Goal: Transaction & Acquisition: Purchase product/service

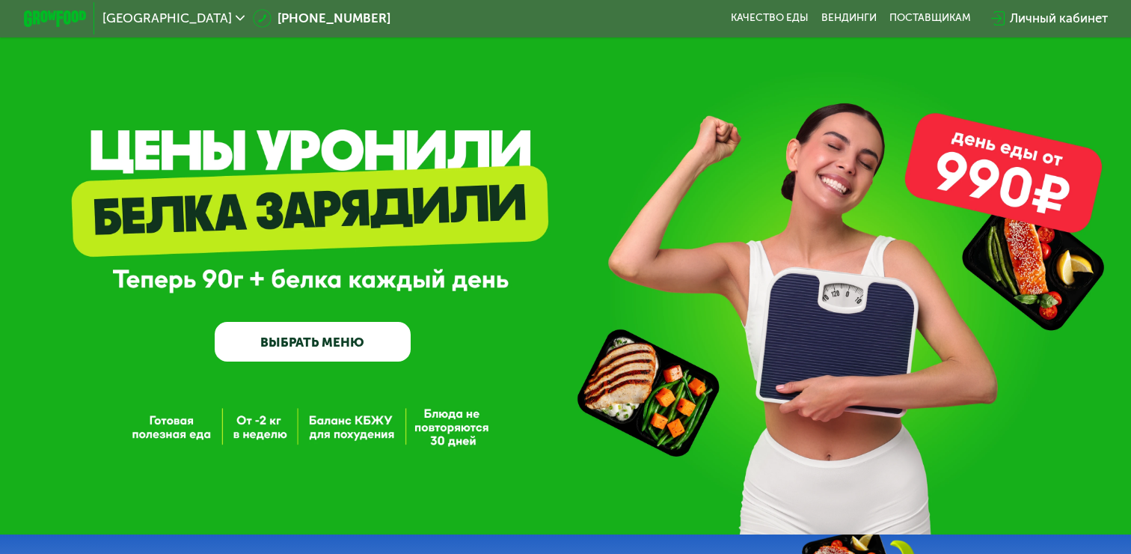
click at [309, 343] on link "ВЫБРАТЬ МЕНЮ" at bounding box center [312, 341] width 195 height 39
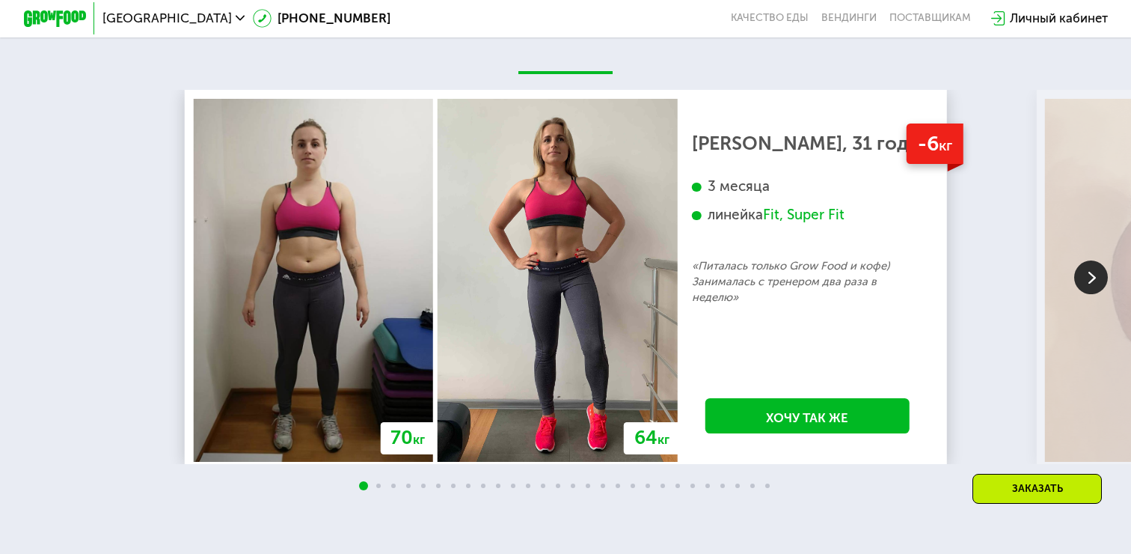
scroll to position [2632, 0]
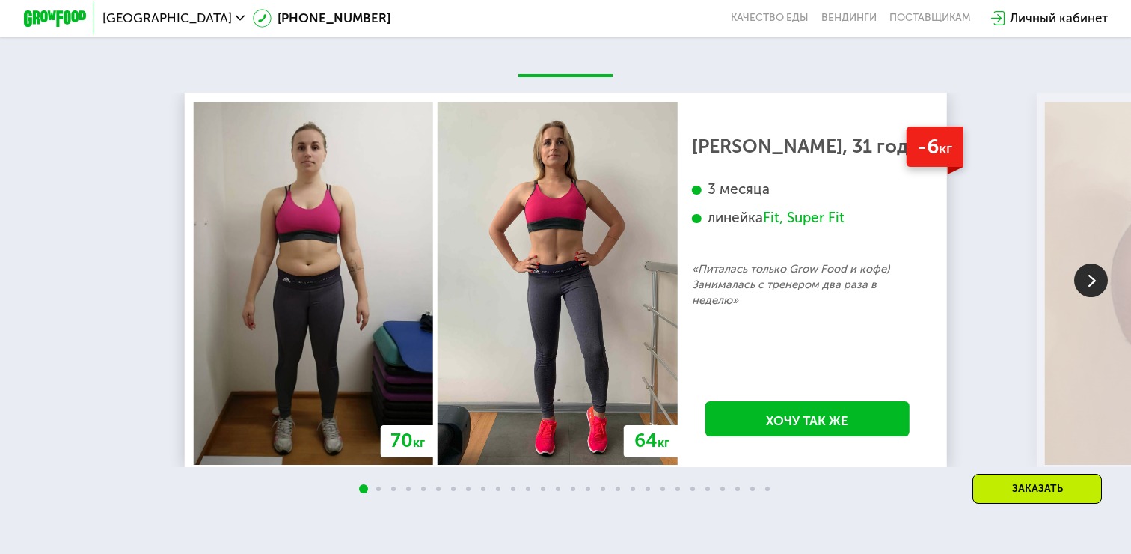
click at [1091, 278] on img at bounding box center [1091, 280] width 34 height 34
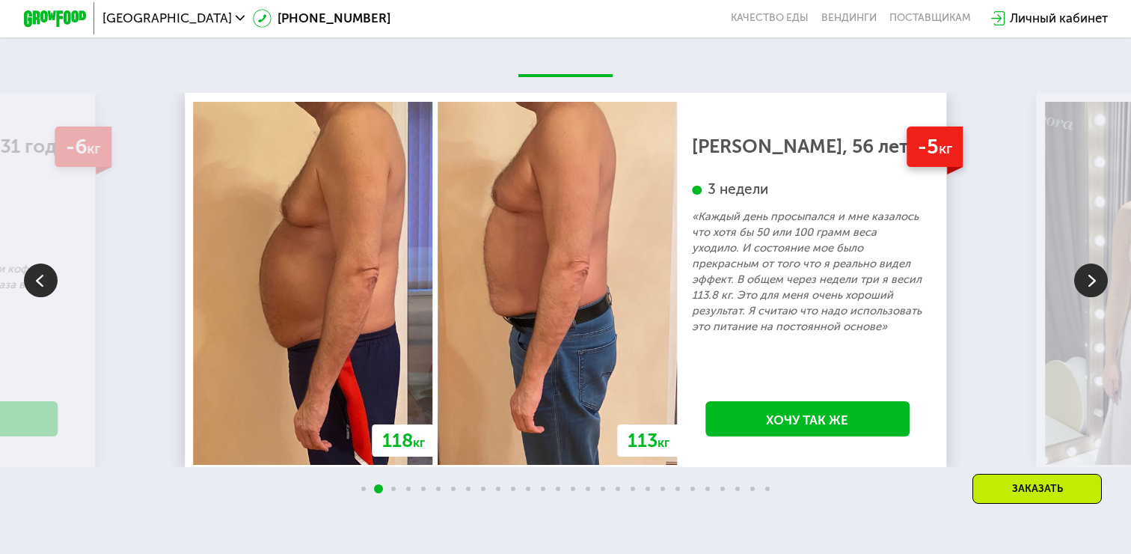
click at [1091, 278] on img at bounding box center [1091, 280] width 34 height 34
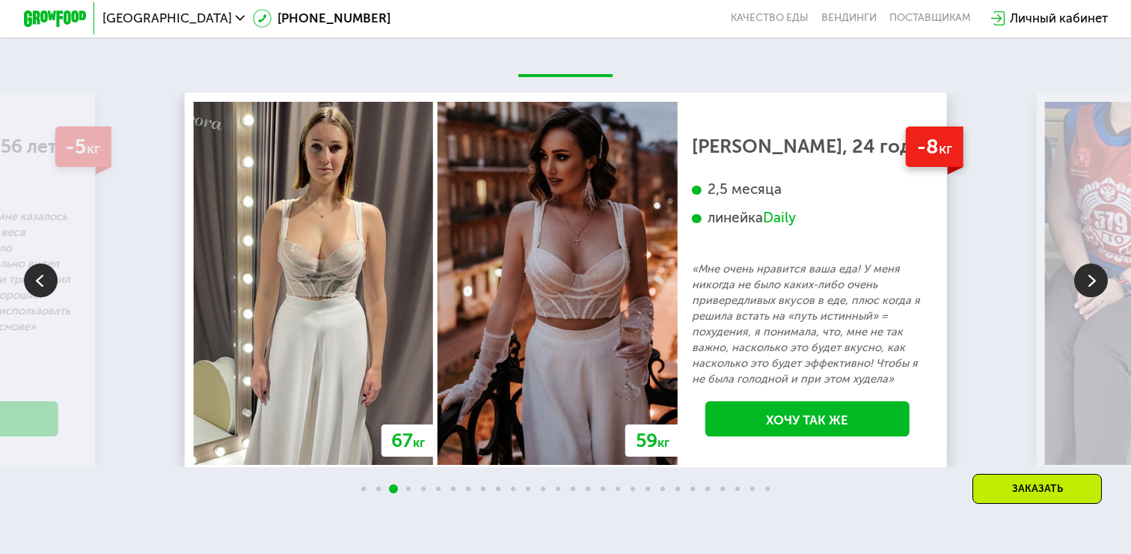
click at [1091, 278] on img at bounding box center [1091, 280] width 34 height 34
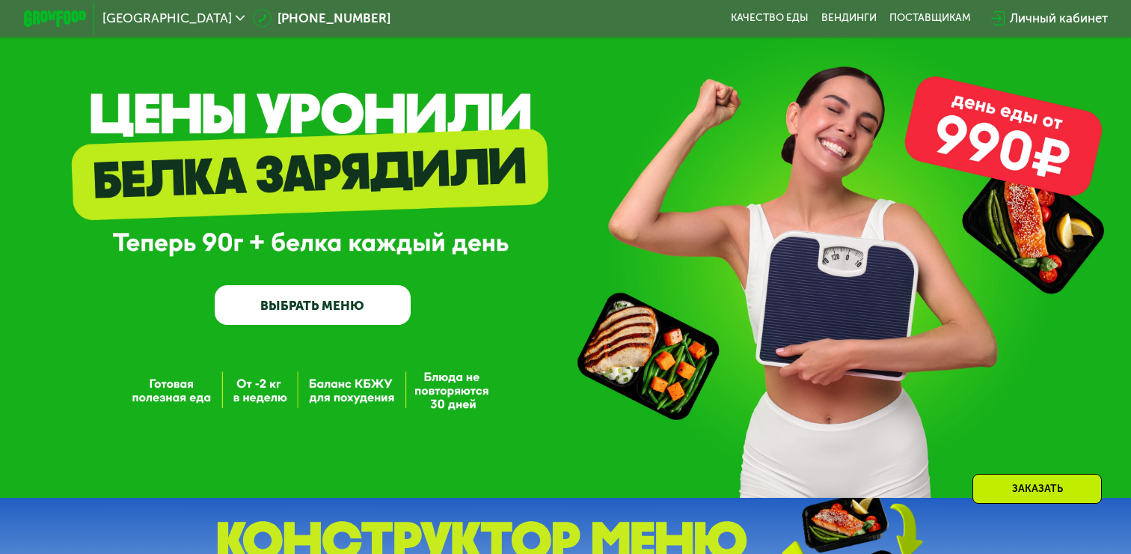
scroll to position [0, 0]
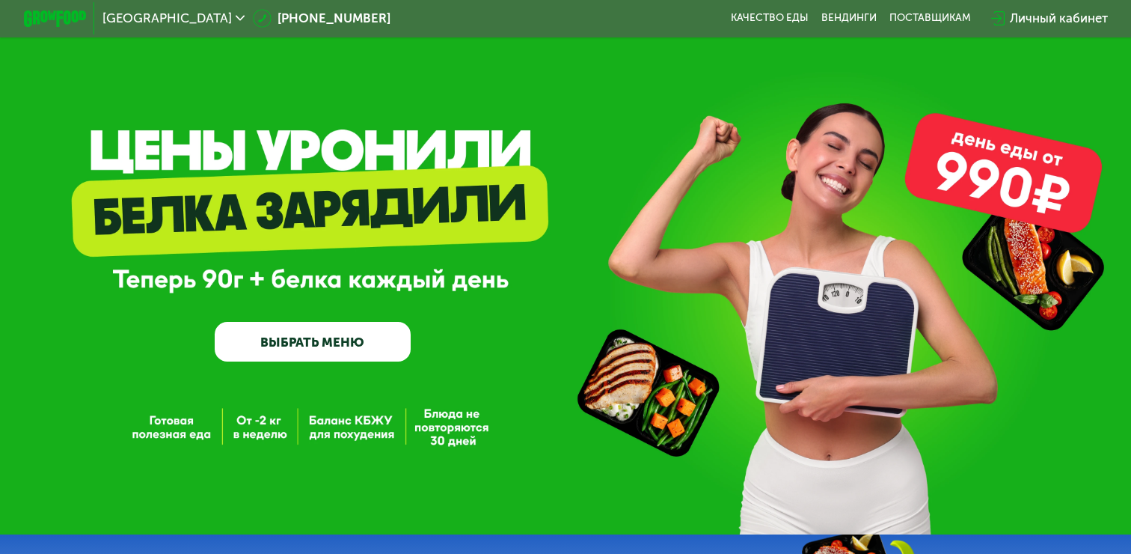
click at [236, 18] on use at bounding box center [241, 18] width 10 height 5
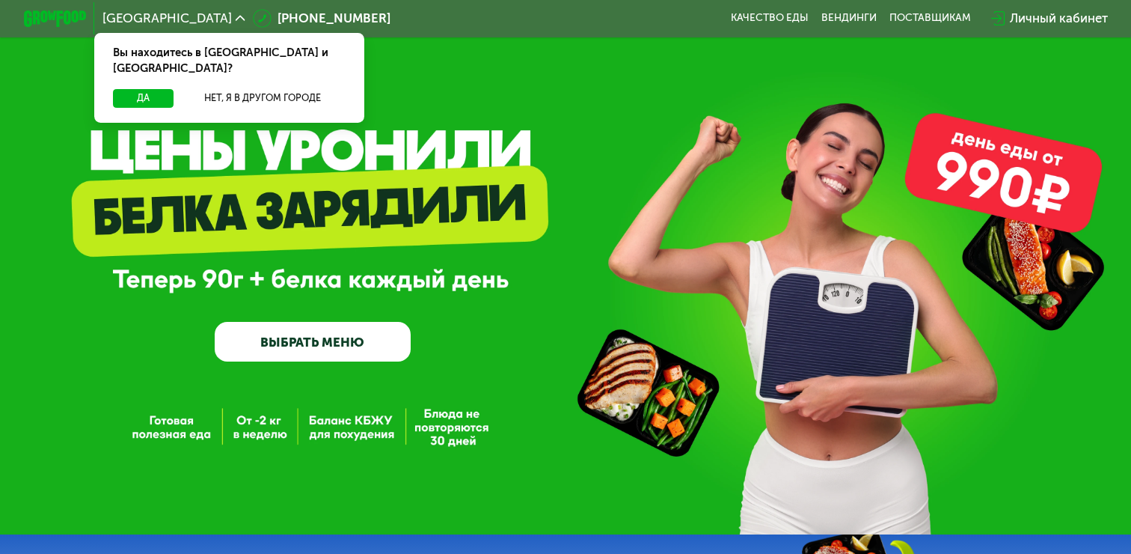
click at [453, 76] on div "GrowFood — доставка правильного питания ВЫБРАТЬ МЕНЮ" at bounding box center [565, 267] width 1131 height 534
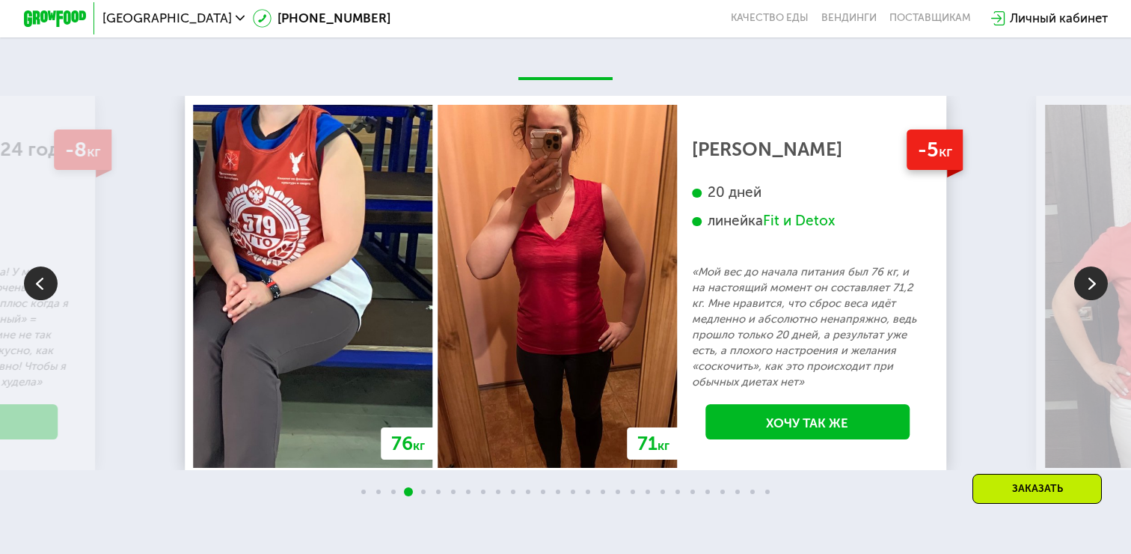
scroll to position [2597, 0]
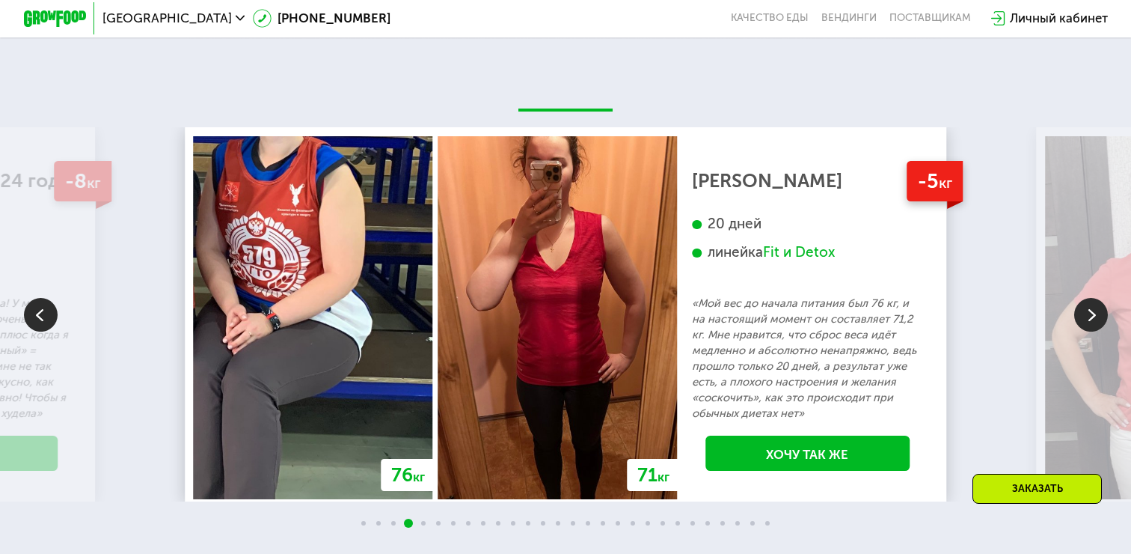
click at [1094, 313] on img at bounding box center [1091, 315] width 34 height 34
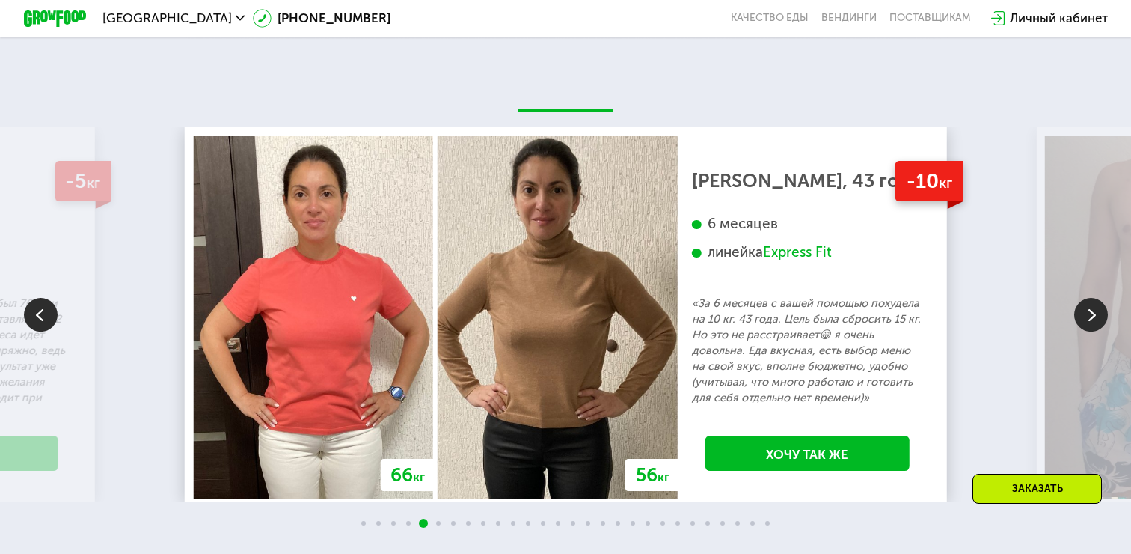
click at [1094, 313] on img at bounding box center [1091, 315] width 34 height 34
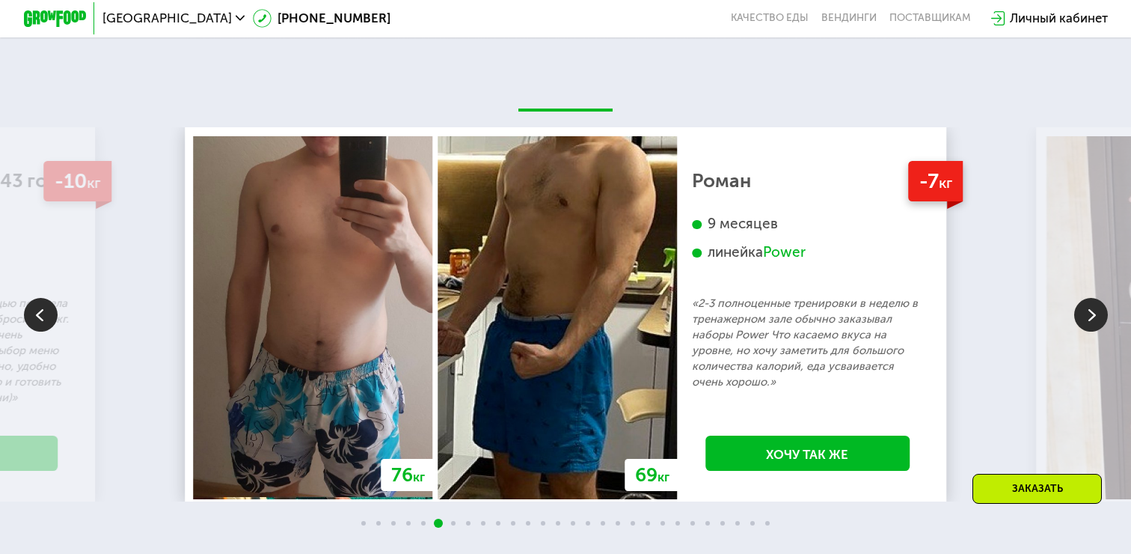
click at [1094, 313] on img at bounding box center [1091, 315] width 34 height 34
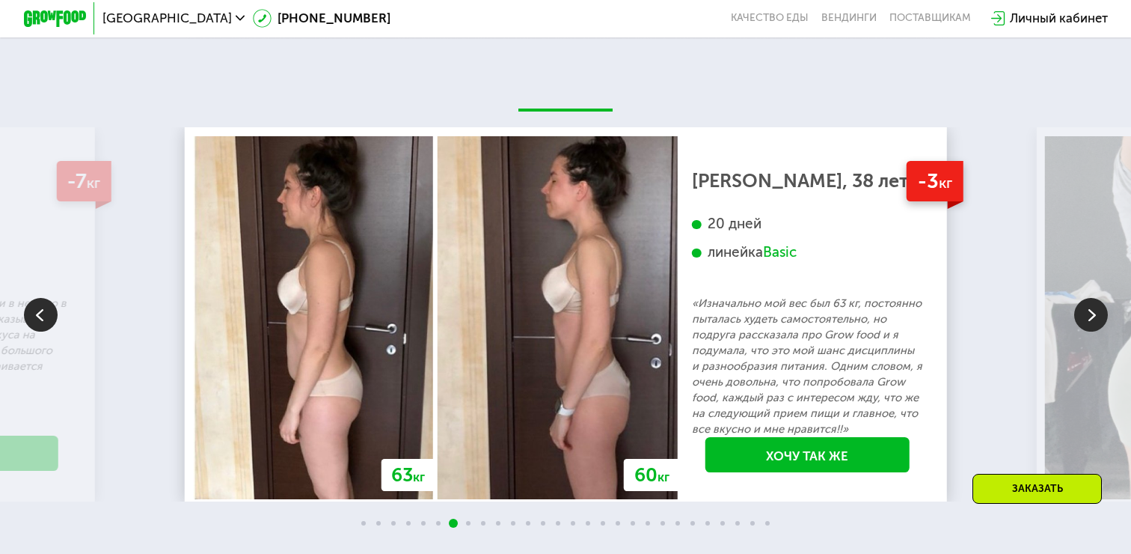
click at [1094, 313] on img at bounding box center [1091, 315] width 34 height 34
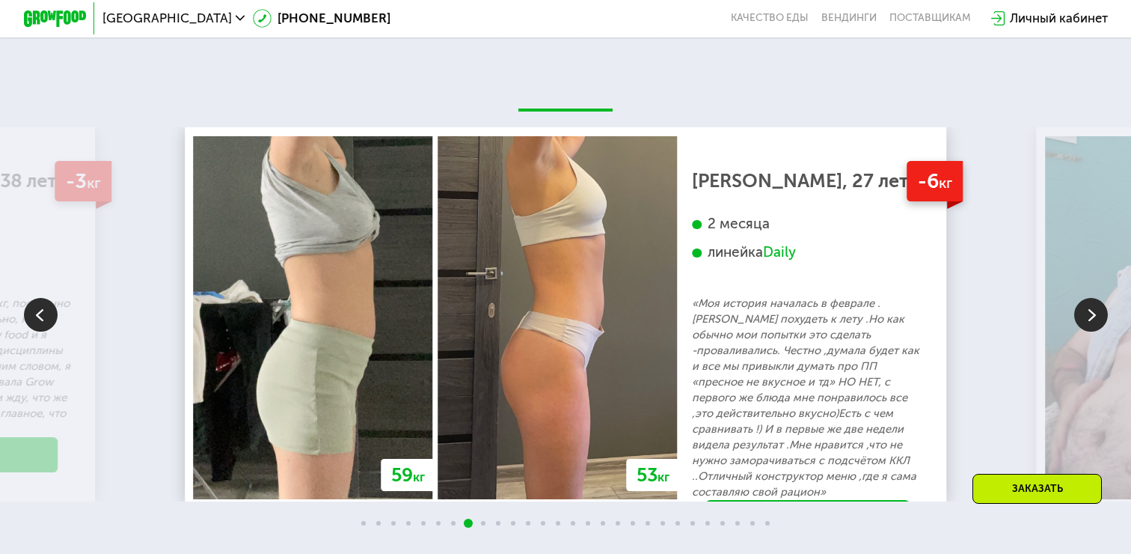
click at [1094, 313] on img at bounding box center [1091, 315] width 34 height 34
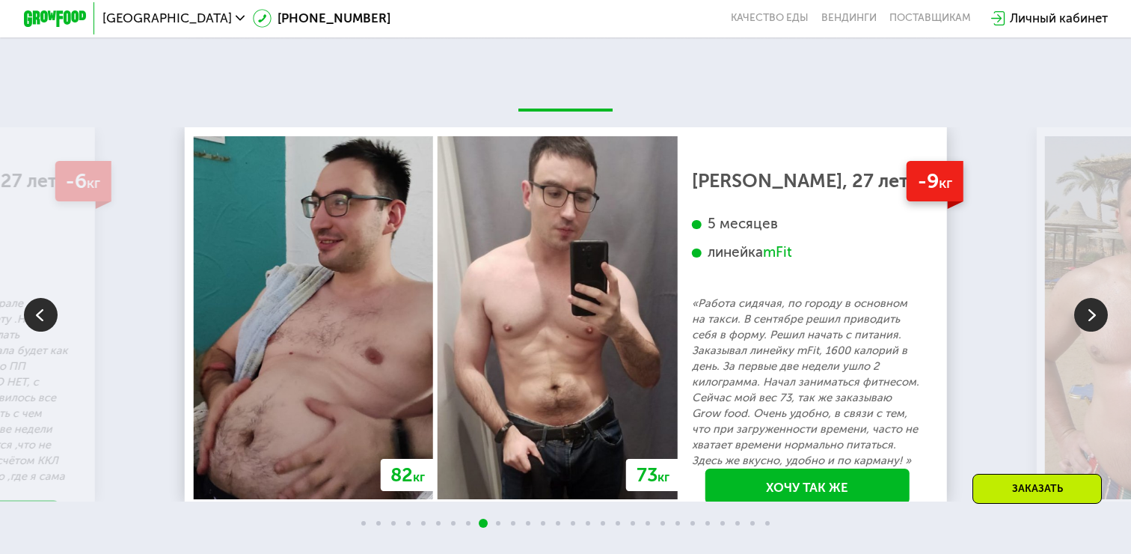
click at [1094, 313] on img at bounding box center [1091, 315] width 34 height 34
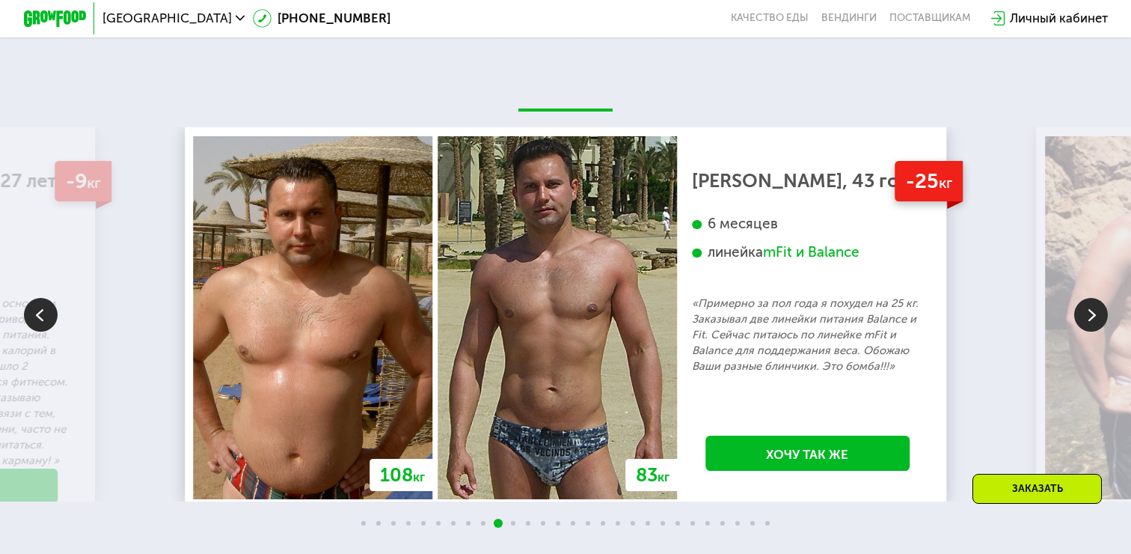
click at [1094, 313] on img at bounding box center [1091, 315] width 34 height 34
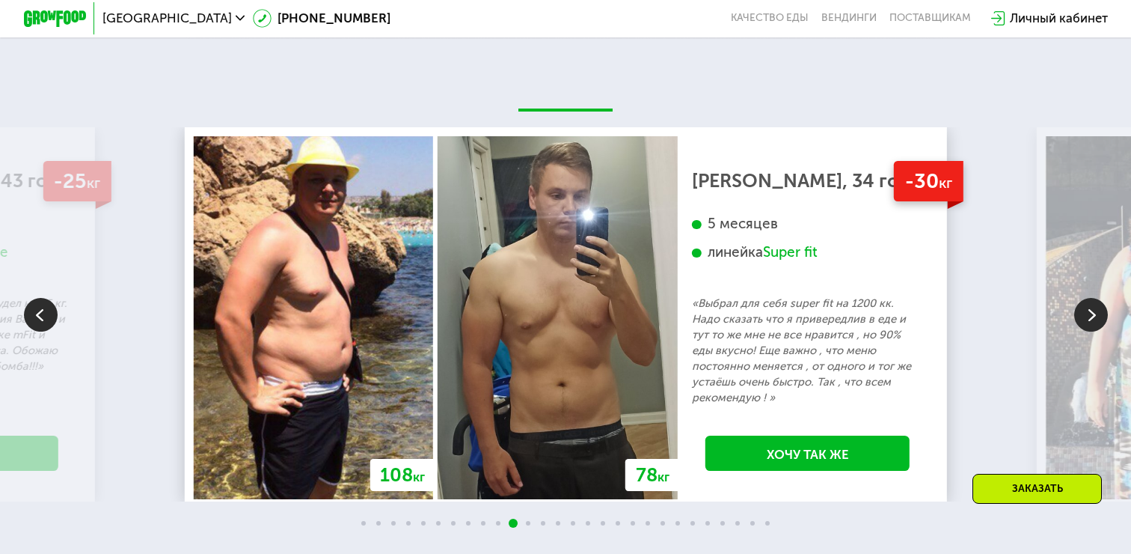
click at [1094, 313] on img at bounding box center [1091, 315] width 34 height 34
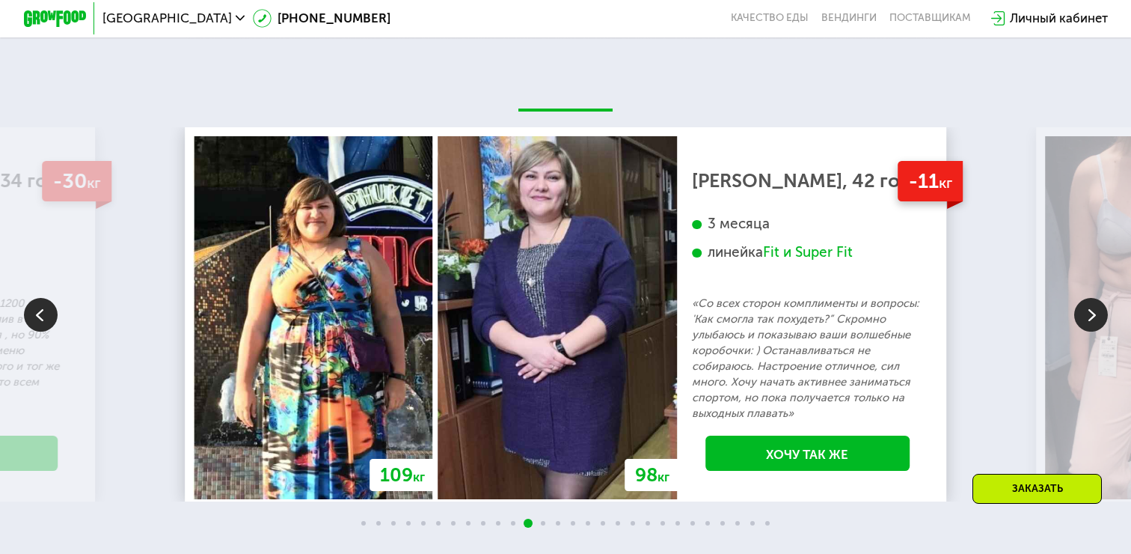
click at [1094, 313] on img at bounding box center [1091, 315] width 34 height 34
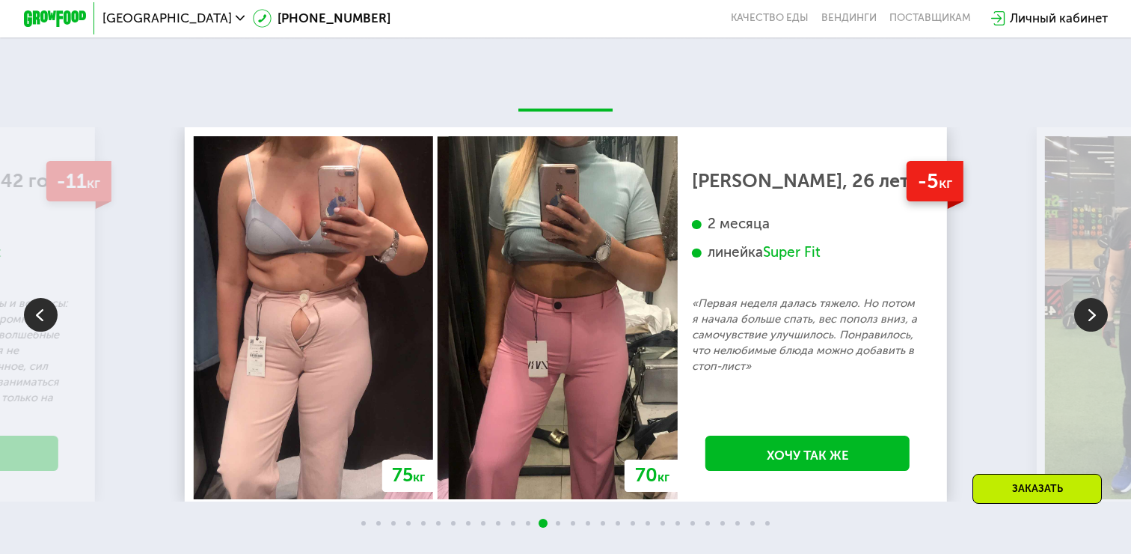
click at [1094, 313] on img at bounding box center [1091, 315] width 34 height 34
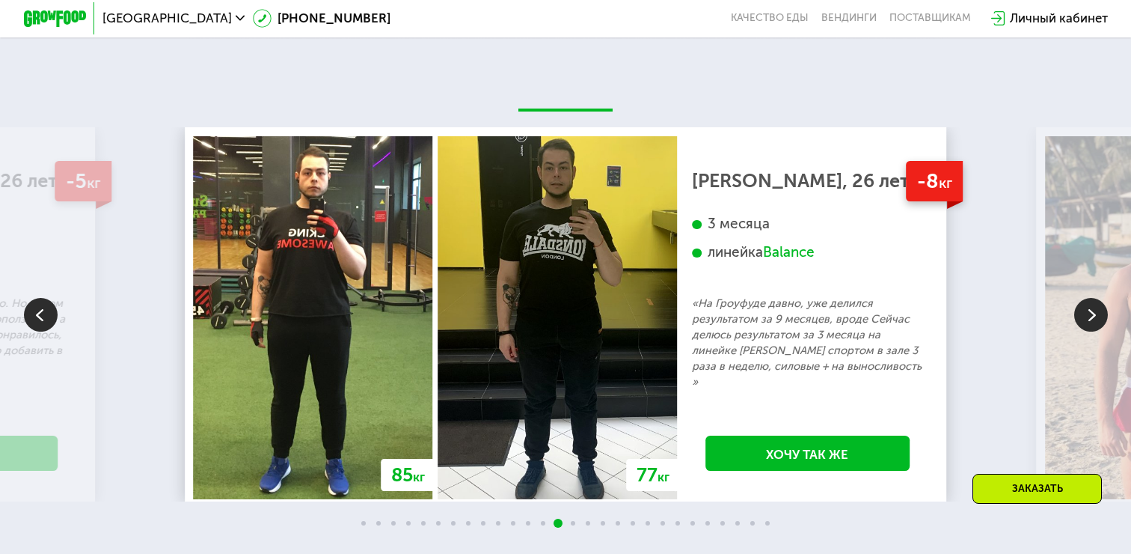
click at [1092, 314] on img at bounding box center [1091, 315] width 34 height 34
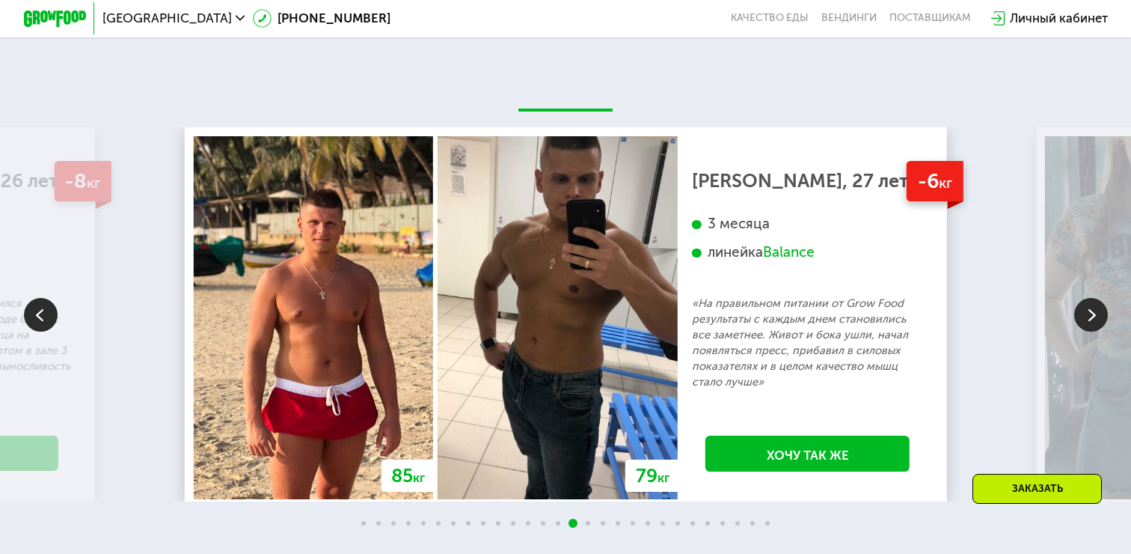
click at [1092, 314] on img at bounding box center [1091, 315] width 34 height 34
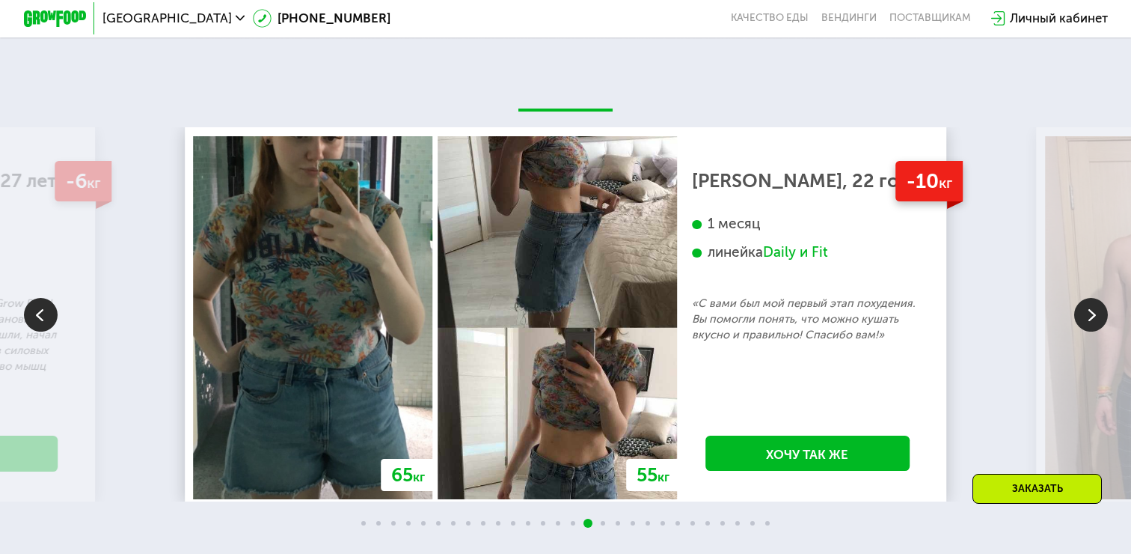
click at [1092, 314] on img at bounding box center [1091, 315] width 34 height 34
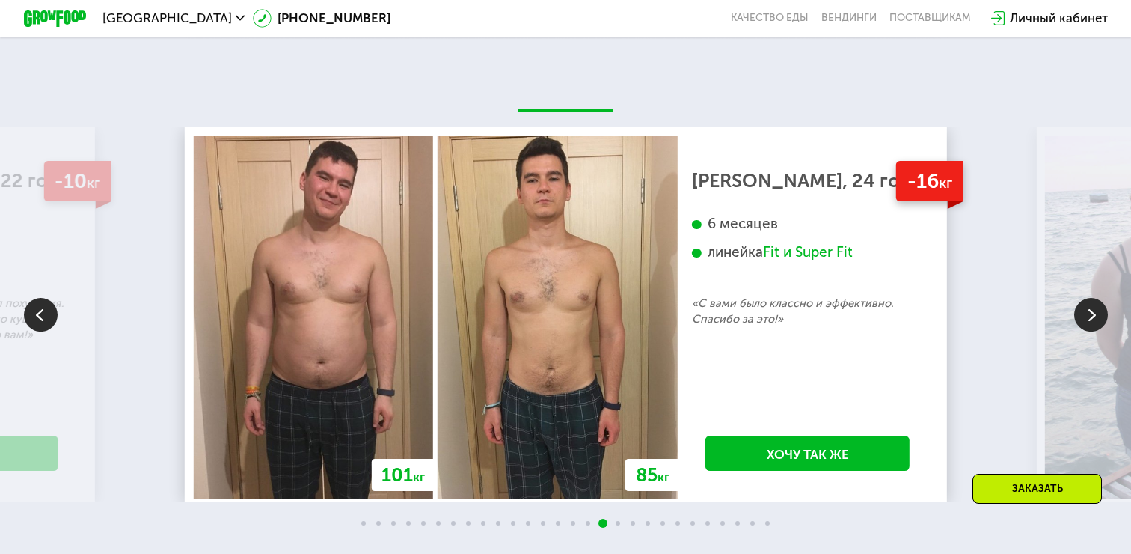
click at [1092, 314] on img at bounding box center [1091, 315] width 34 height 34
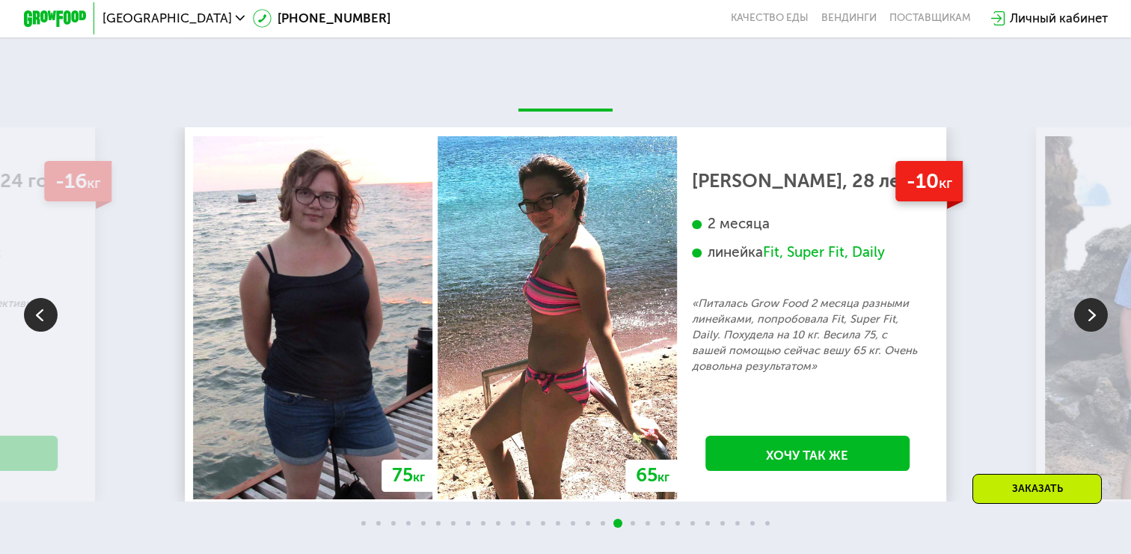
click at [1091, 315] on img at bounding box center [1091, 315] width 34 height 34
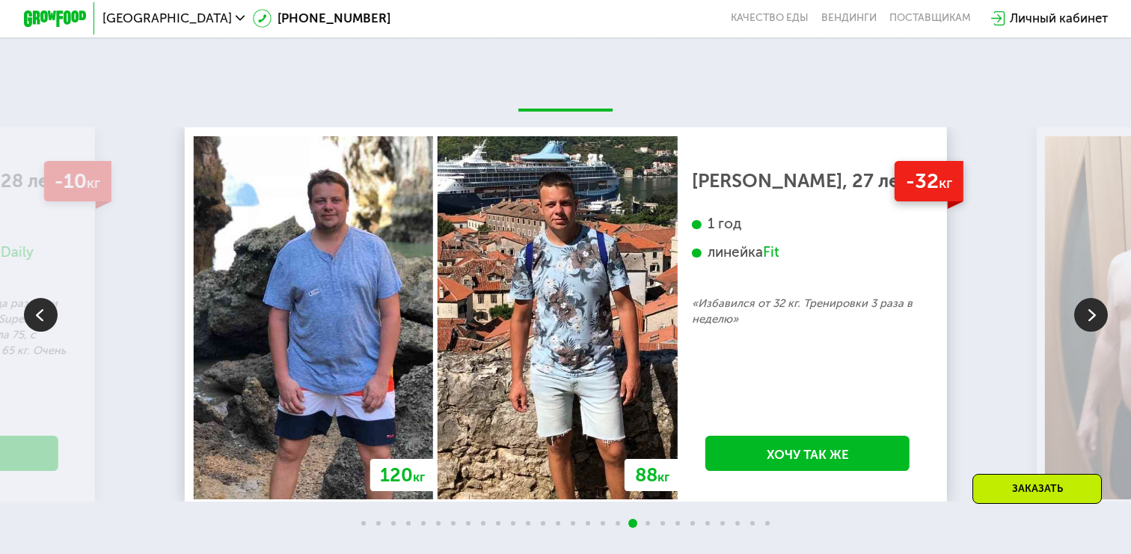
click at [1091, 315] on img at bounding box center [1091, 315] width 34 height 34
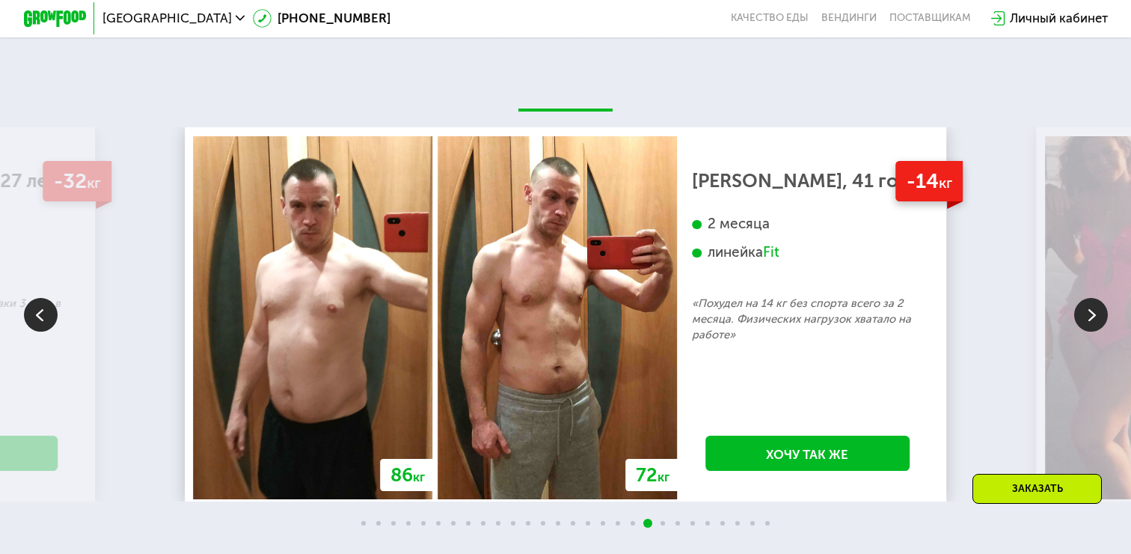
click at [1091, 315] on img at bounding box center [1091, 315] width 34 height 34
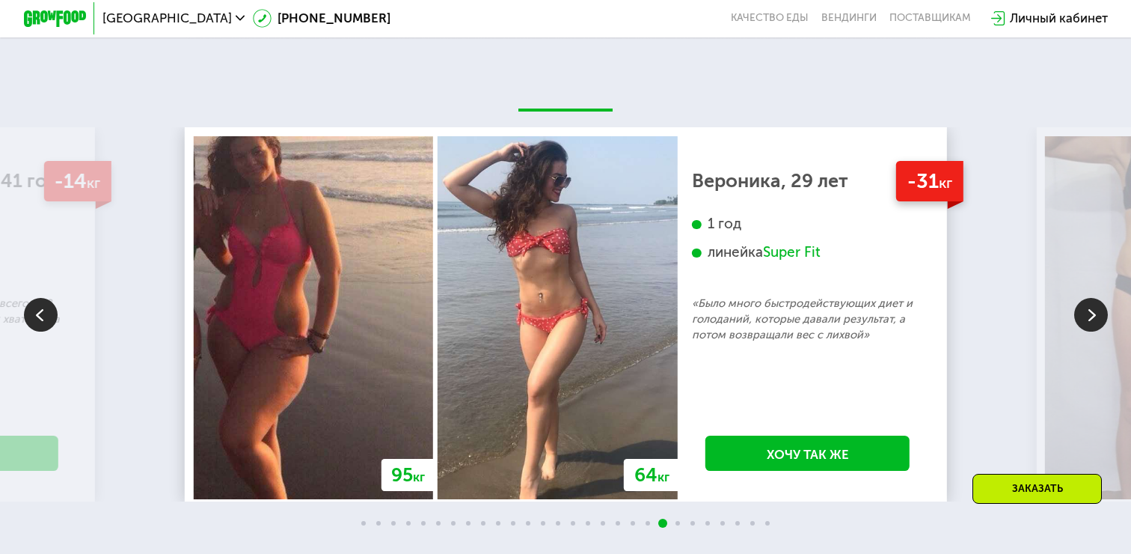
click at [1091, 315] on img at bounding box center [1091, 315] width 34 height 34
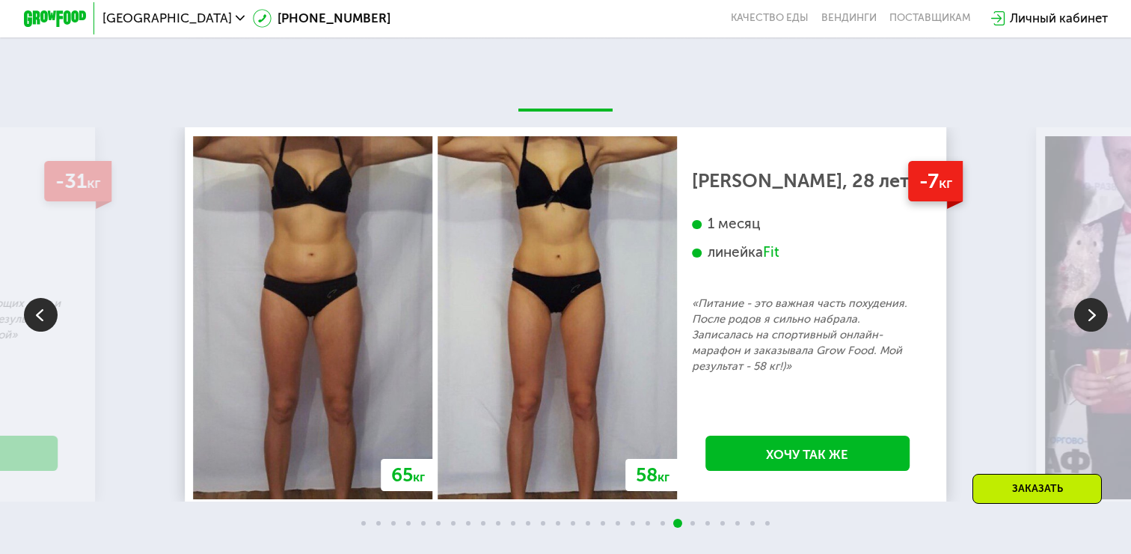
click at [1091, 315] on img at bounding box center [1091, 315] width 34 height 34
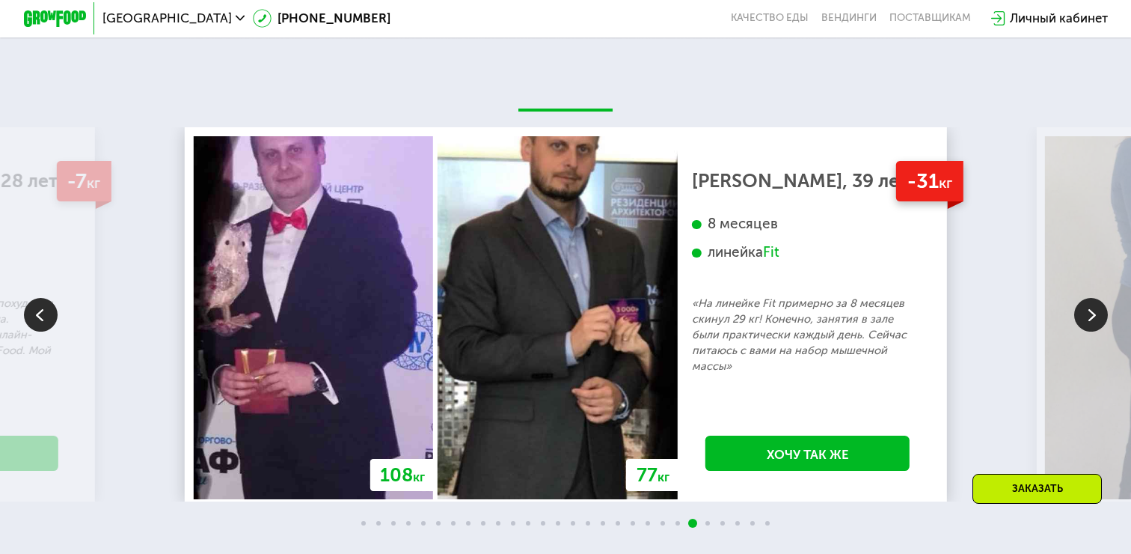
click at [1091, 315] on img at bounding box center [1091, 315] width 34 height 34
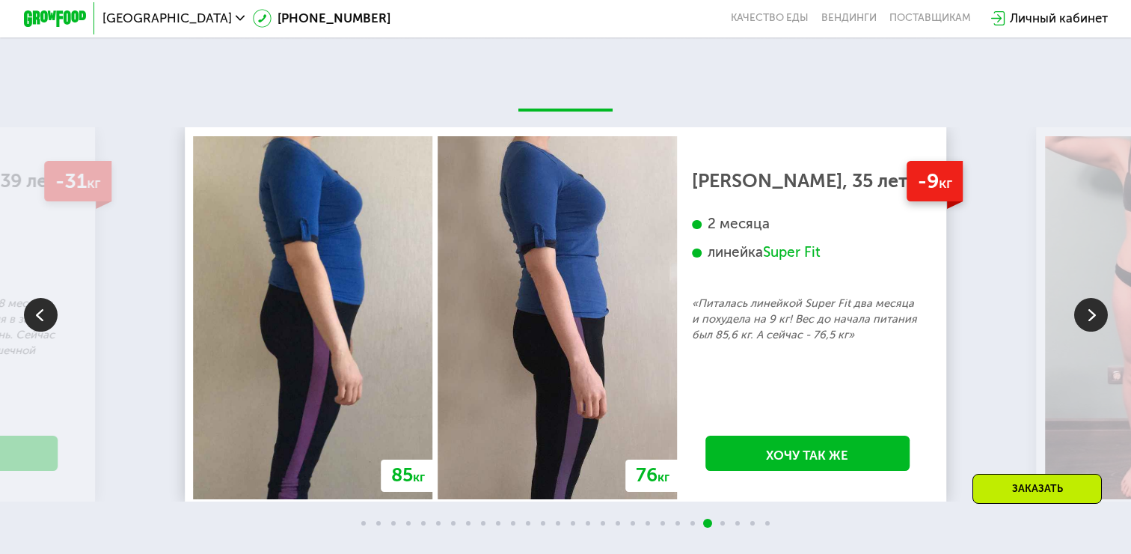
click at [1091, 315] on img at bounding box center [1091, 315] width 34 height 34
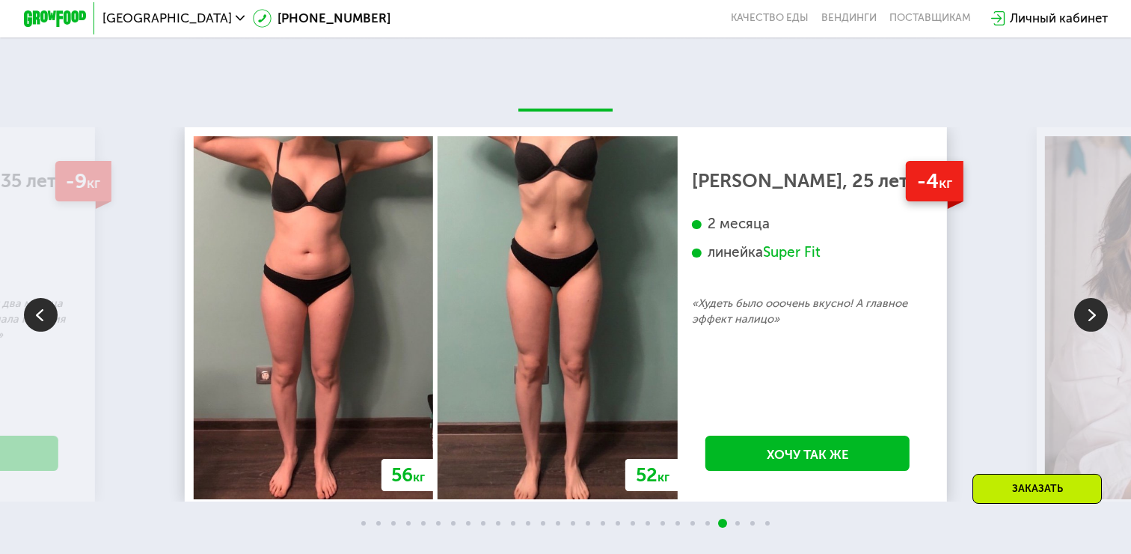
click at [1091, 315] on img at bounding box center [1091, 315] width 34 height 34
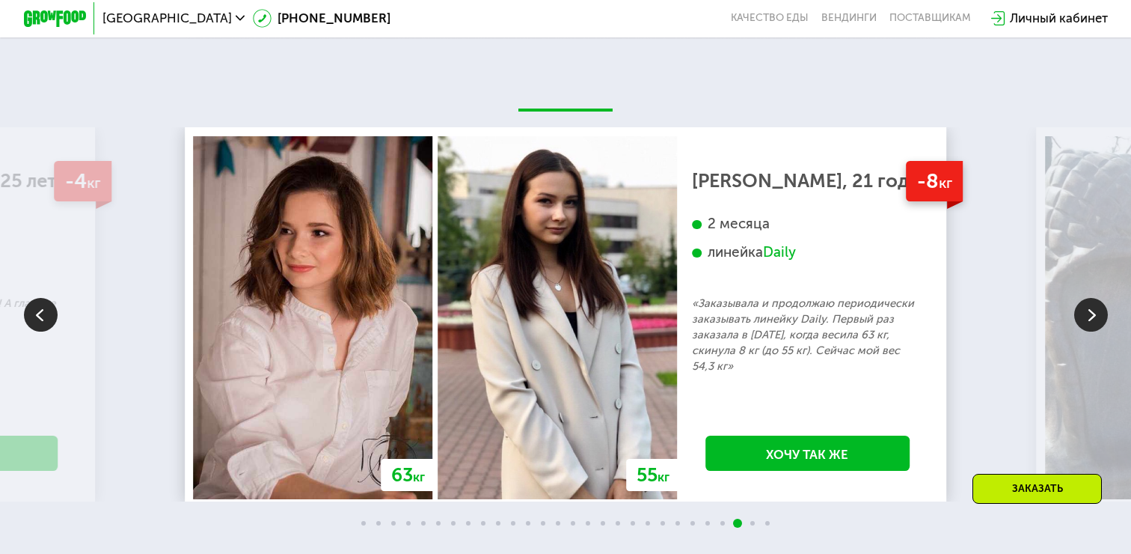
click at [1091, 315] on img at bounding box center [1091, 315] width 34 height 34
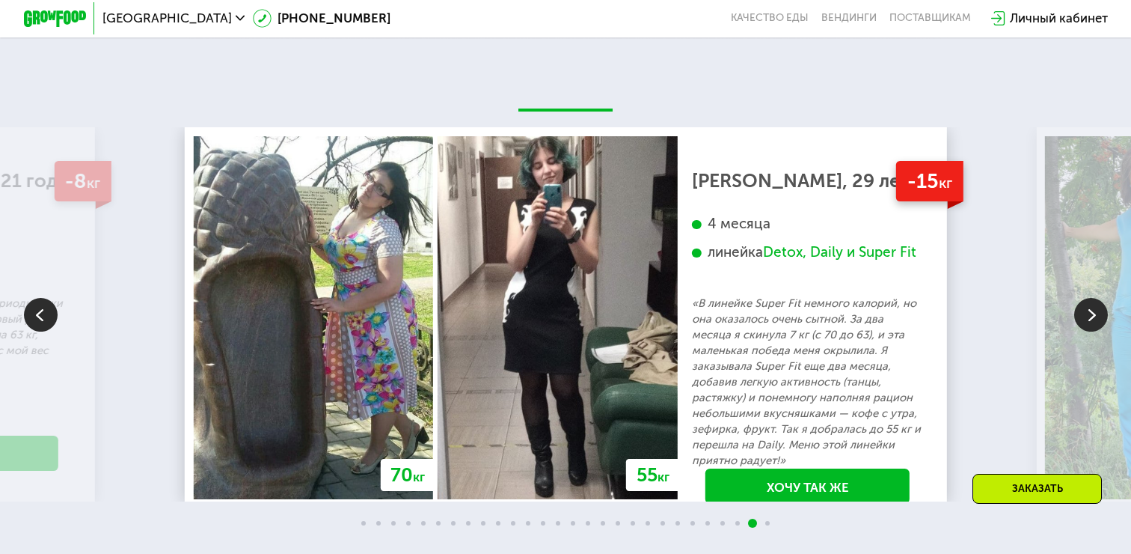
click at [1091, 315] on img at bounding box center [1091, 315] width 34 height 34
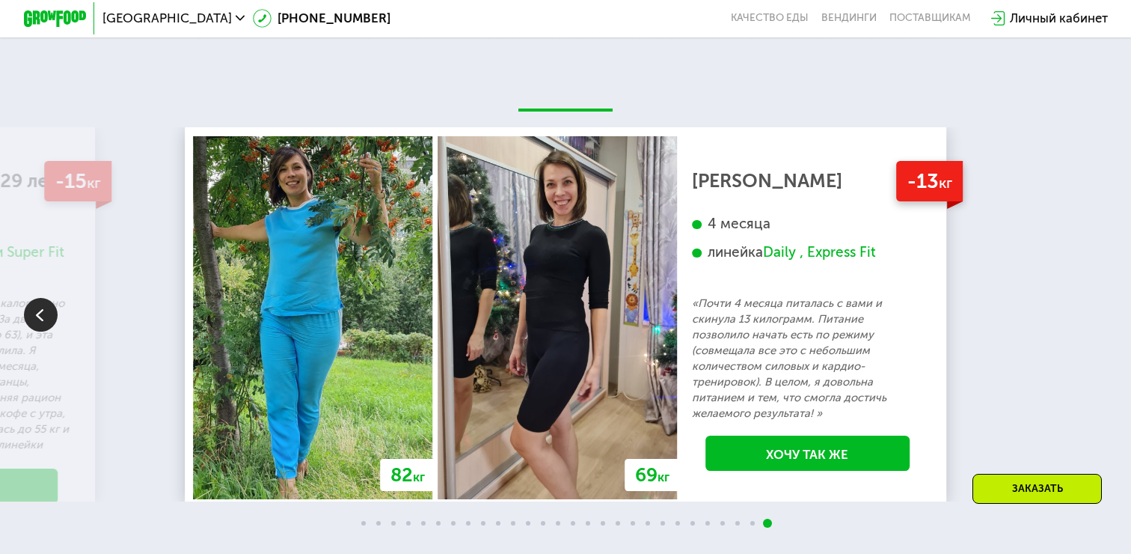
click at [1091, 315] on div "70 кг 64 кг -6 кг [PERSON_NAME], 31 год 3 месяца линейка Fit, Super Fit «Питала…" at bounding box center [565, 314] width 1131 height 374
click at [40, 311] on img at bounding box center [41, 315] width 34 height 34
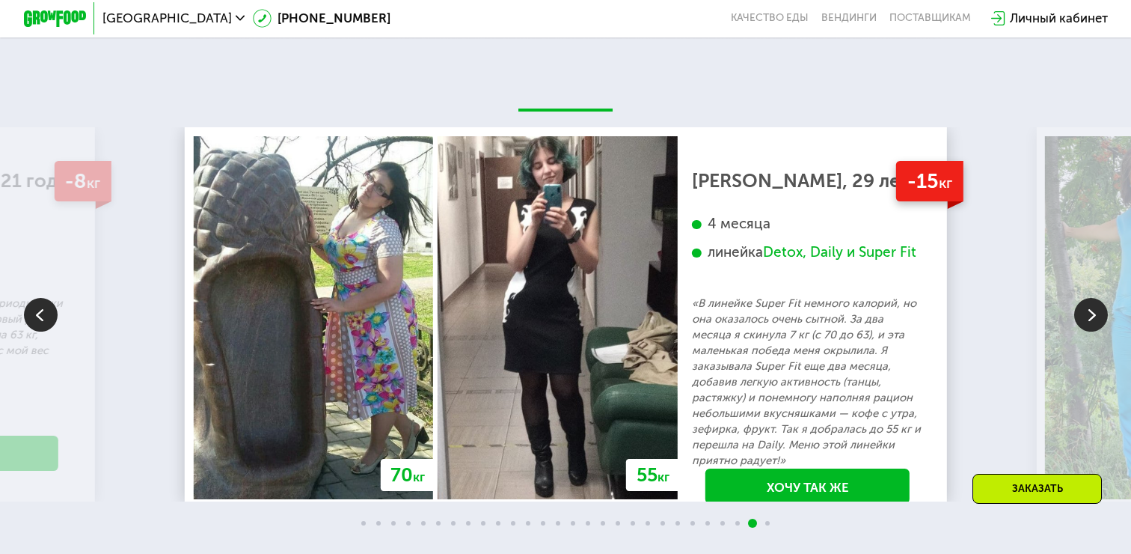
click at [40, 311] on img at bounding box center [41, 315] width 34 height 34
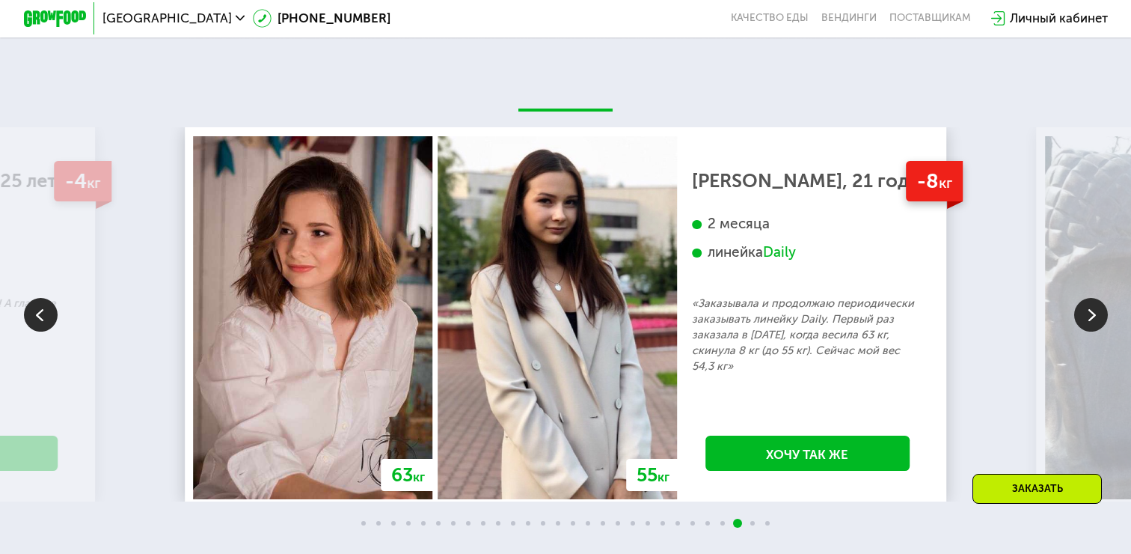
click at [40, 311] on img at bounding box center [41, 315] width 34 height 34
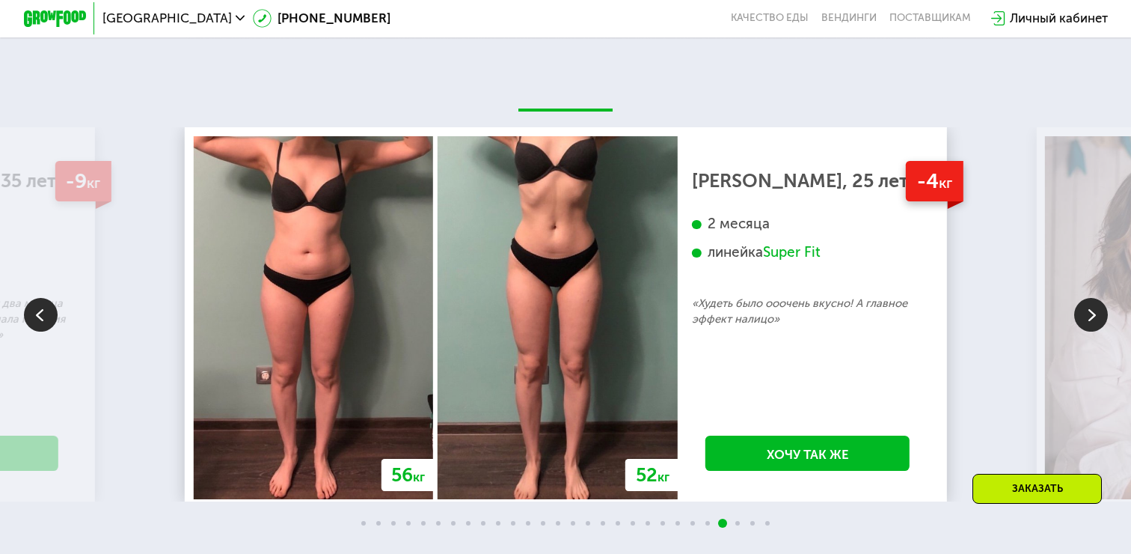
click at [40, 311] on img at bounding box center [41, 315] width 34 height 34
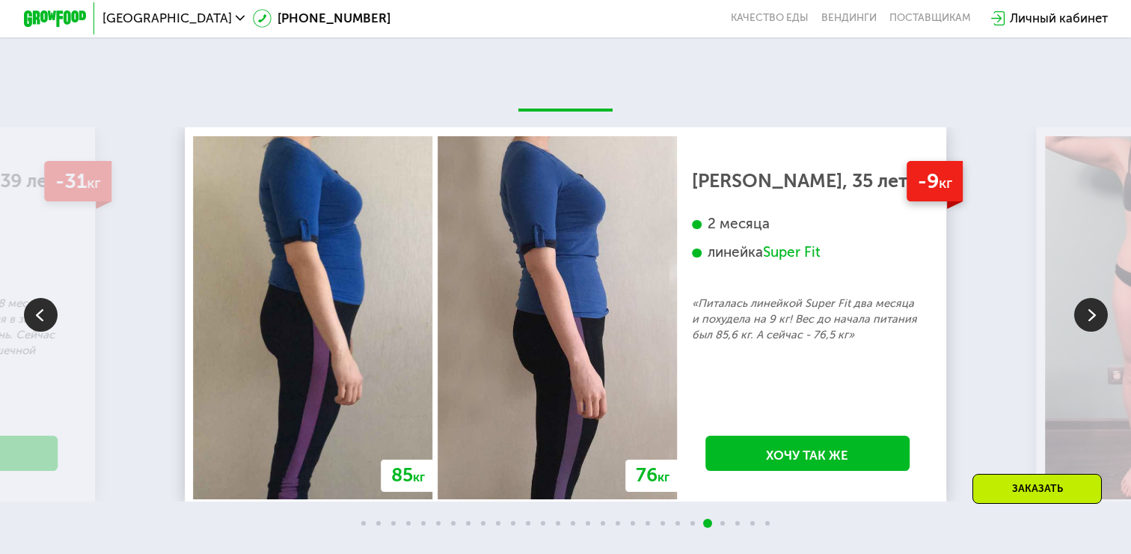
click at [40, 311] on img at bounding box center [41, 315] width 34 height 34
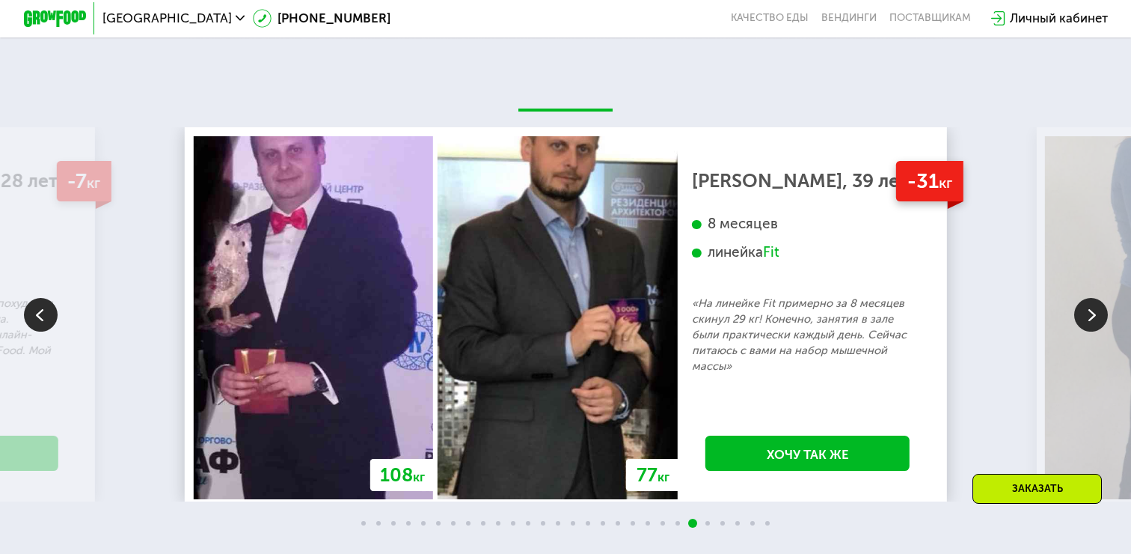
click at [40, 311] on img at bounding box center [41, 315] width 34 height 34
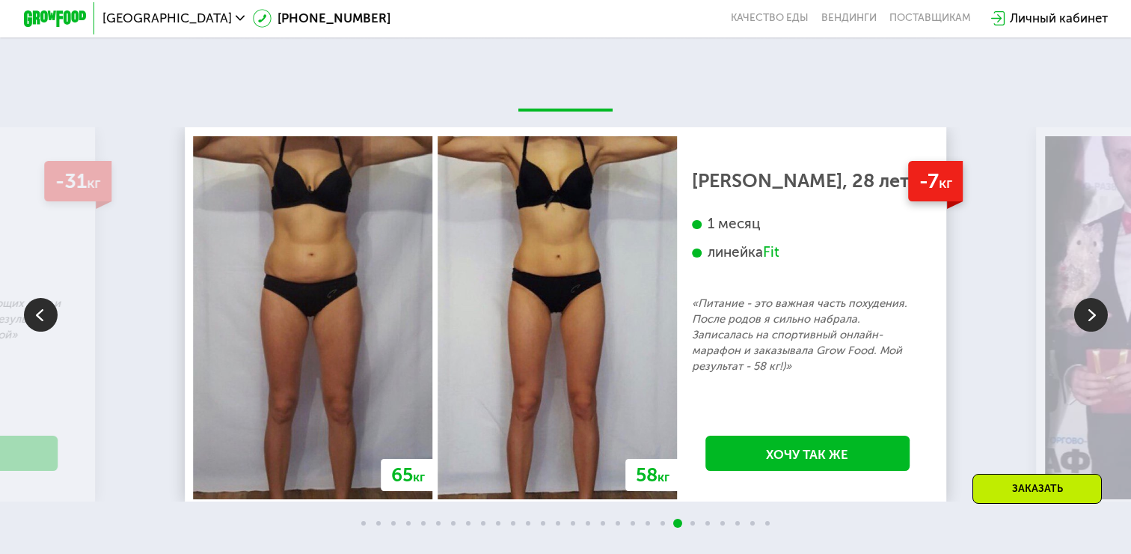
click at [40, 311] on img at bounding box center [41, 315] width 34 height 34
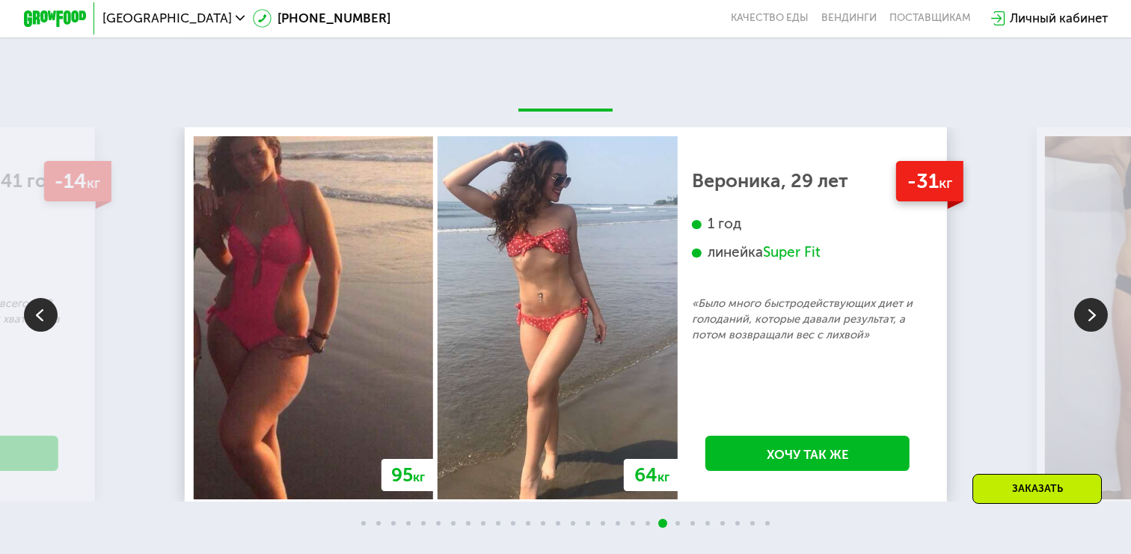
click at [40, 311] on img at bounding box center [41, 315] width 34 height 34
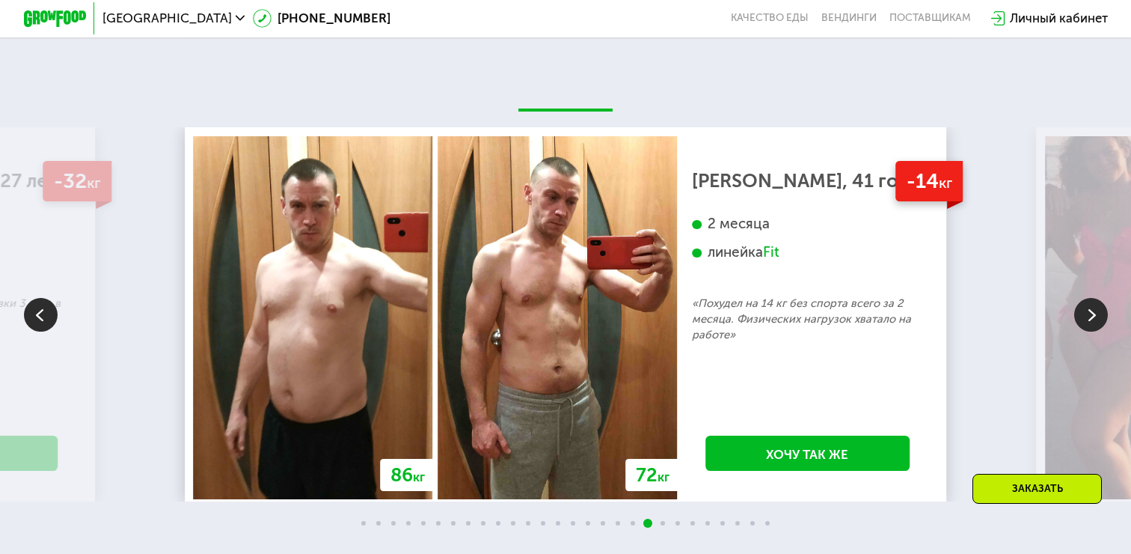
click at [40, 311] on img at bounding box center [41, 315] width 34 height 34
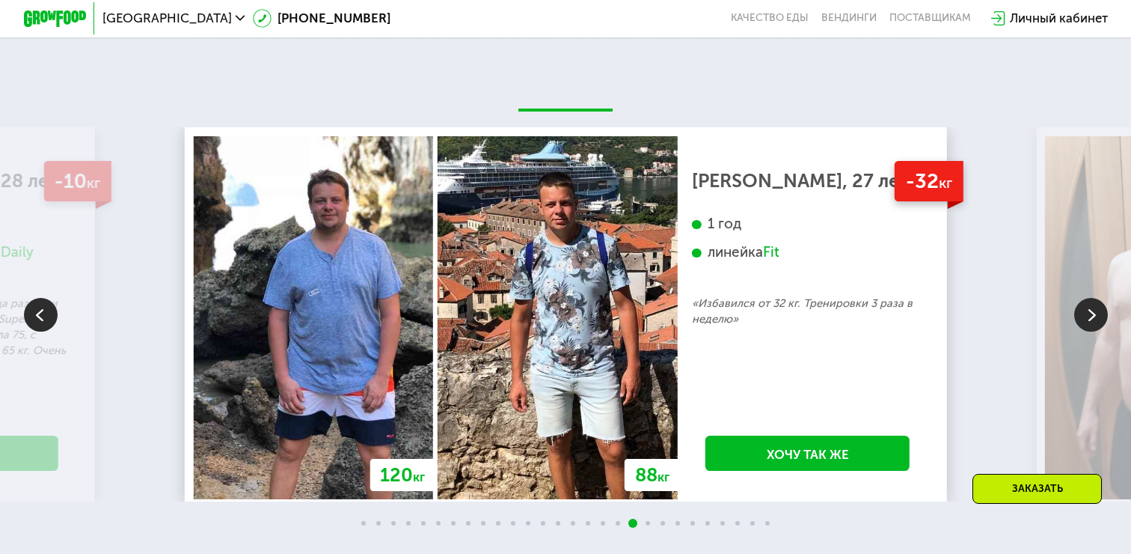
click at [40, 311] on img at bounding box center [41, 315] width 34 height 34
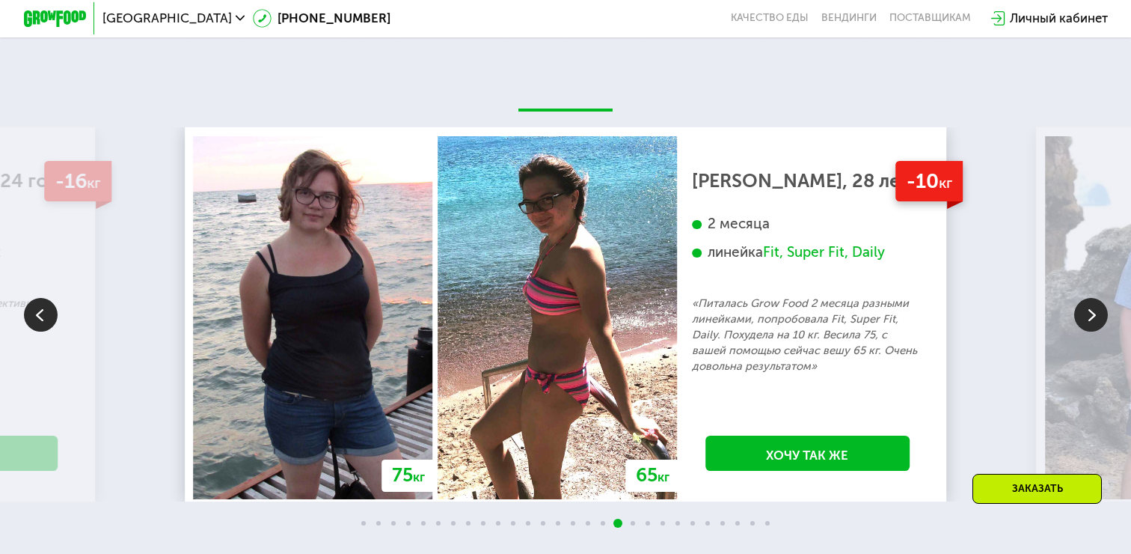
click at [40, 311] on img at bounding box center [41, 315] width 34 height 34
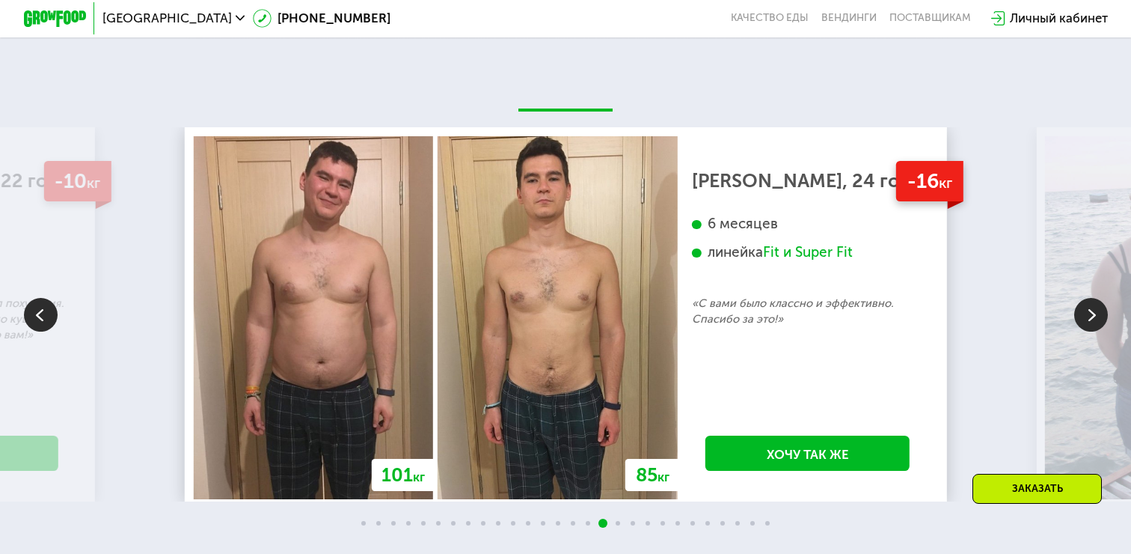
click at [40, 311] on img at bounding box center [41, 315] width 34 height 34
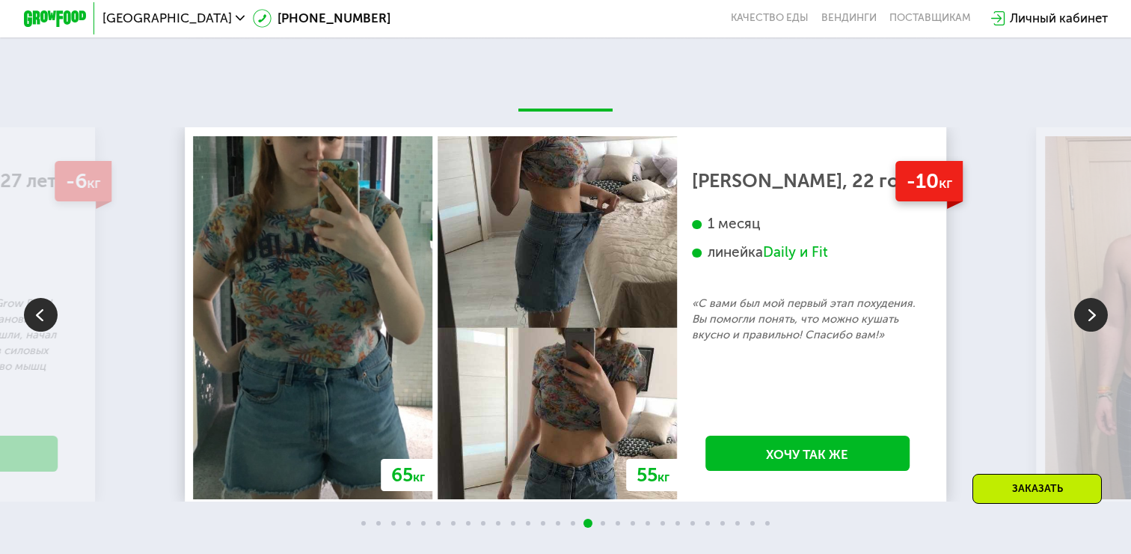
click at [40, 311] on img at bounding box center [41, 315] width 34 height 34
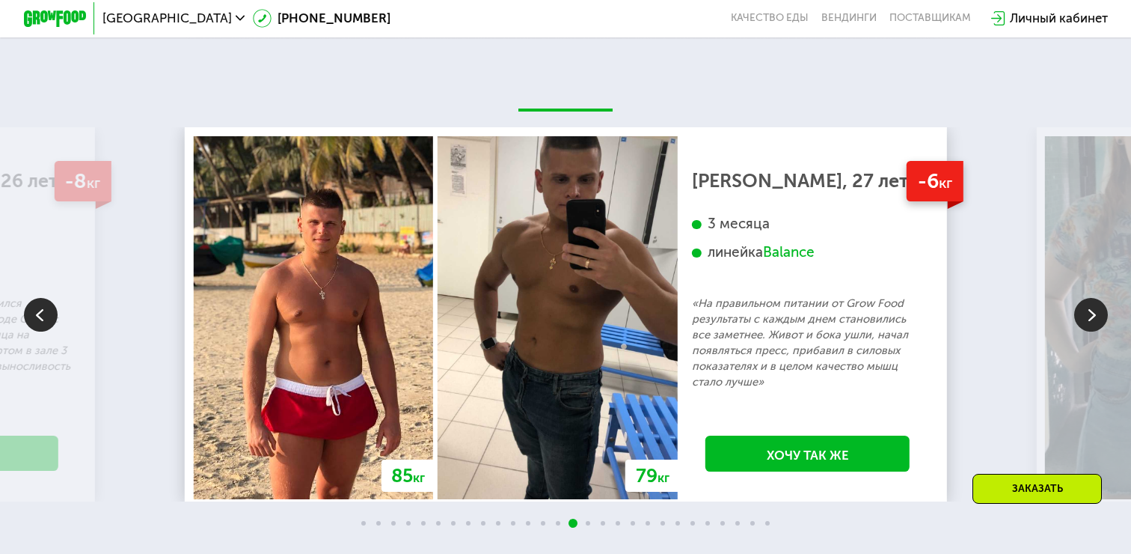
click at [40, 311] on img at bounding box center [41, 315] width 34 height 34
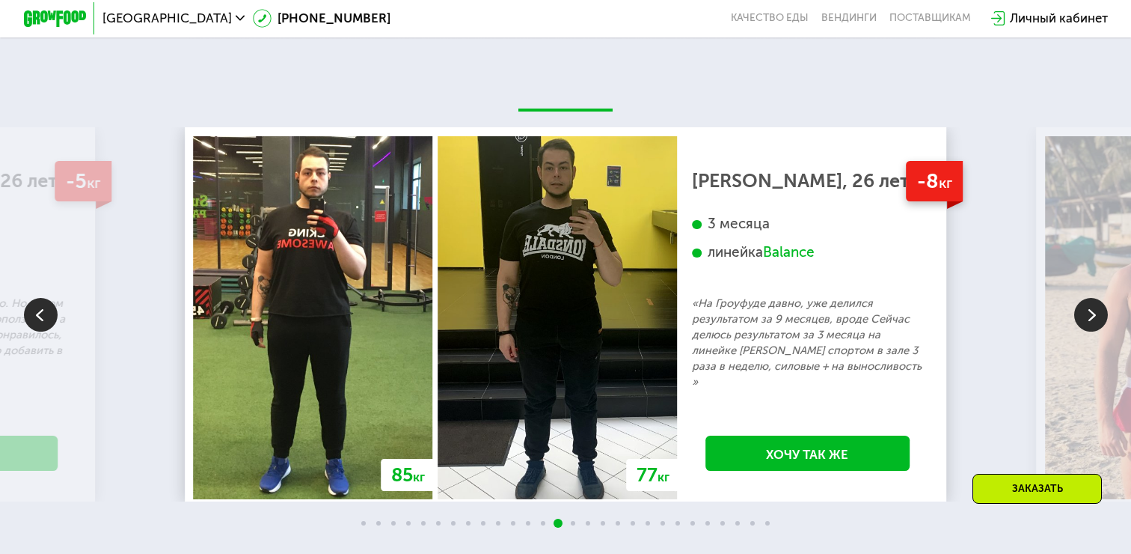
click at [40, 311] on img at bounding box center [41, 315] width 34 height 34
